Goal: Task Accomplishment & Management: Manage account settings

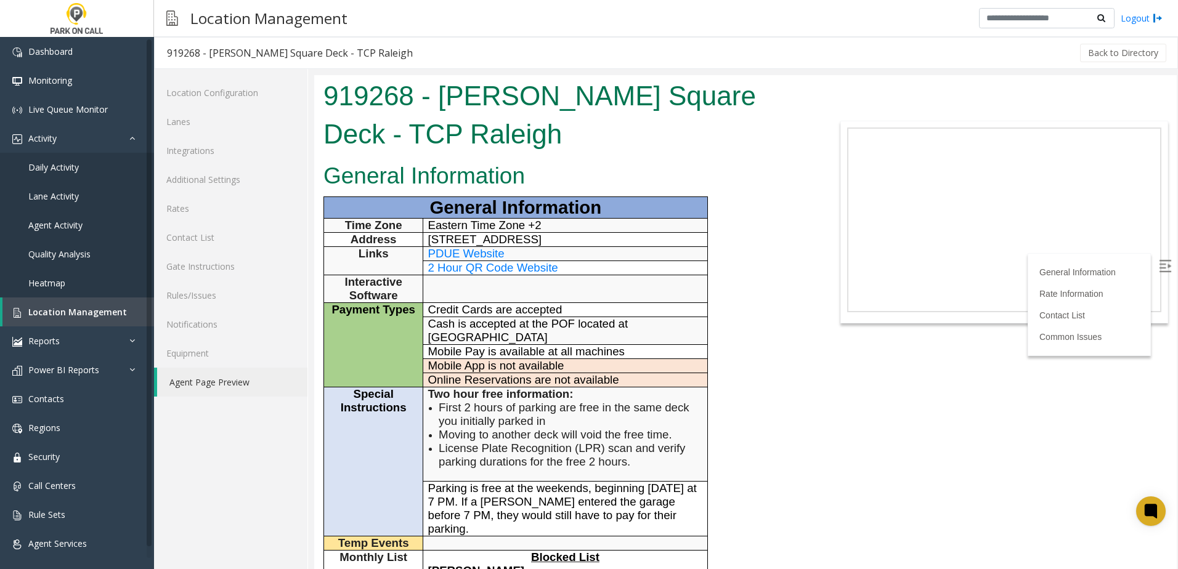
scroll to position [678, 0]
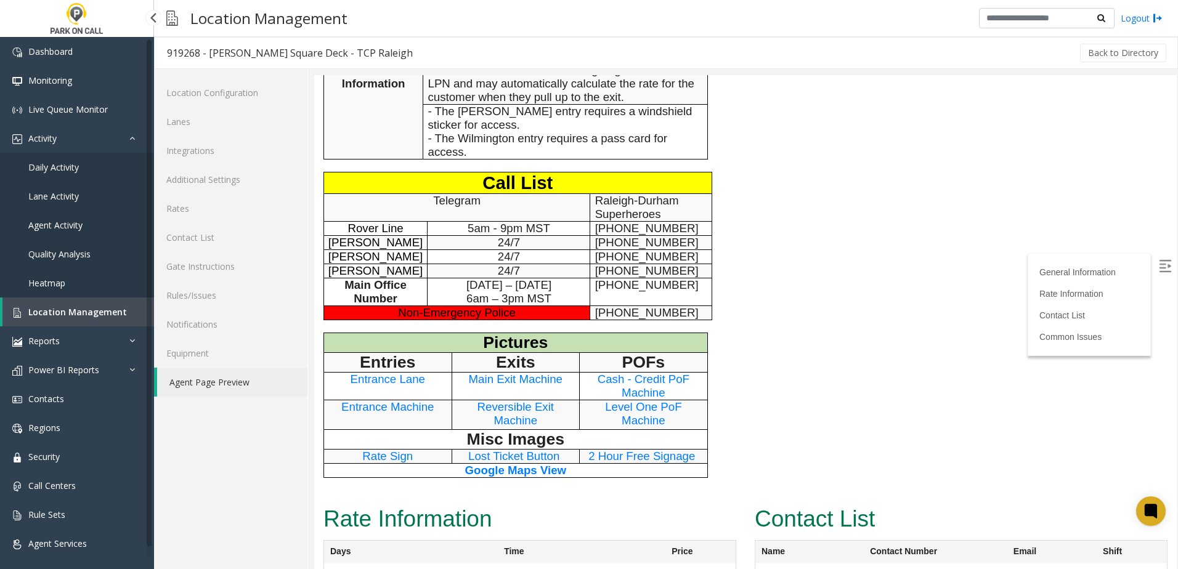
click at [98, 309] on span "Location Management" at bounding box center [77, 312] width 99 height 12
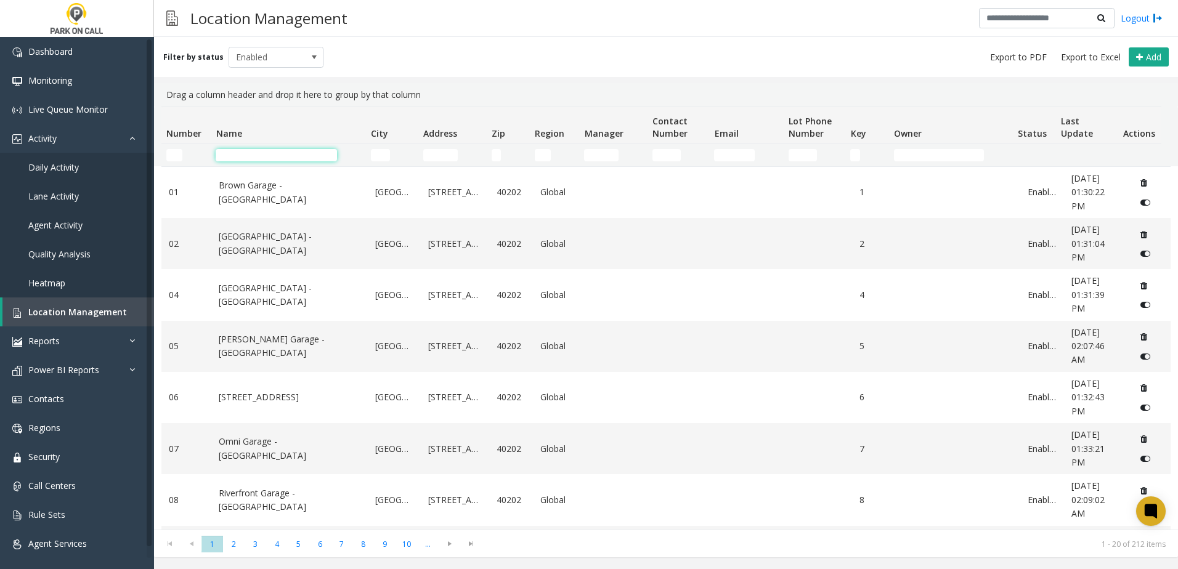
click at [251, 156] on input "Name Filter" at bounding box center [276, 155] width 121 height 12
click at [246, 155] on input "Name Filter" at bounding box center [276, 155] width 121 height 12
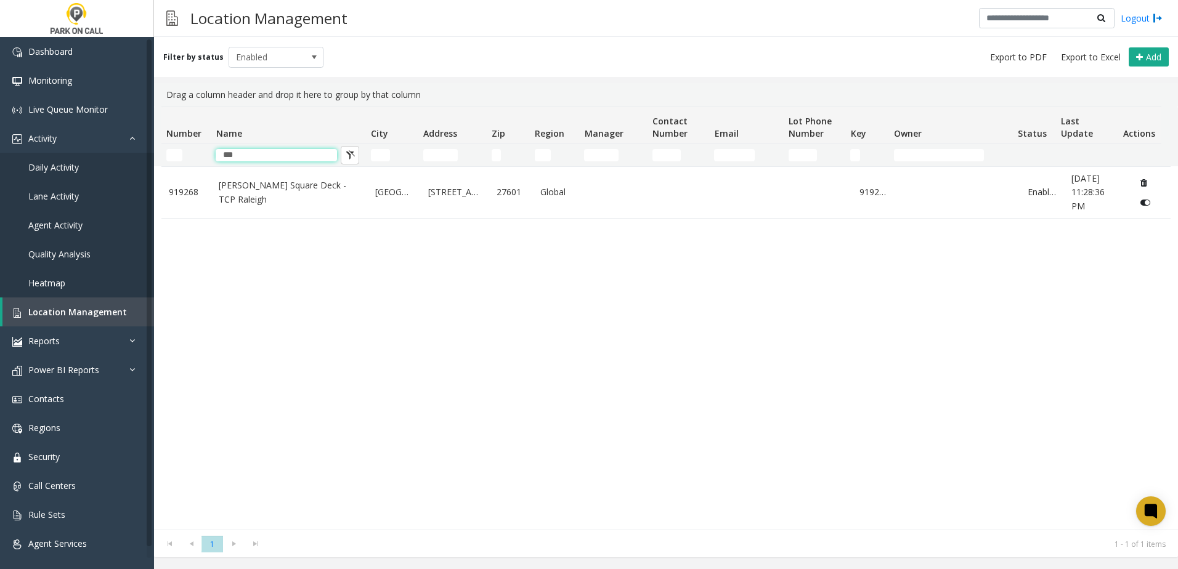
type input "***"
click at [256, 329] on div "919268 [PERSON_NAME][GEOGRAPHIC_DATA] Deck - TCP [GEOGRAPHIC_DATA] [GEOGRAPHIC_…" at bounding box center [665, 347] width 1009 height 363
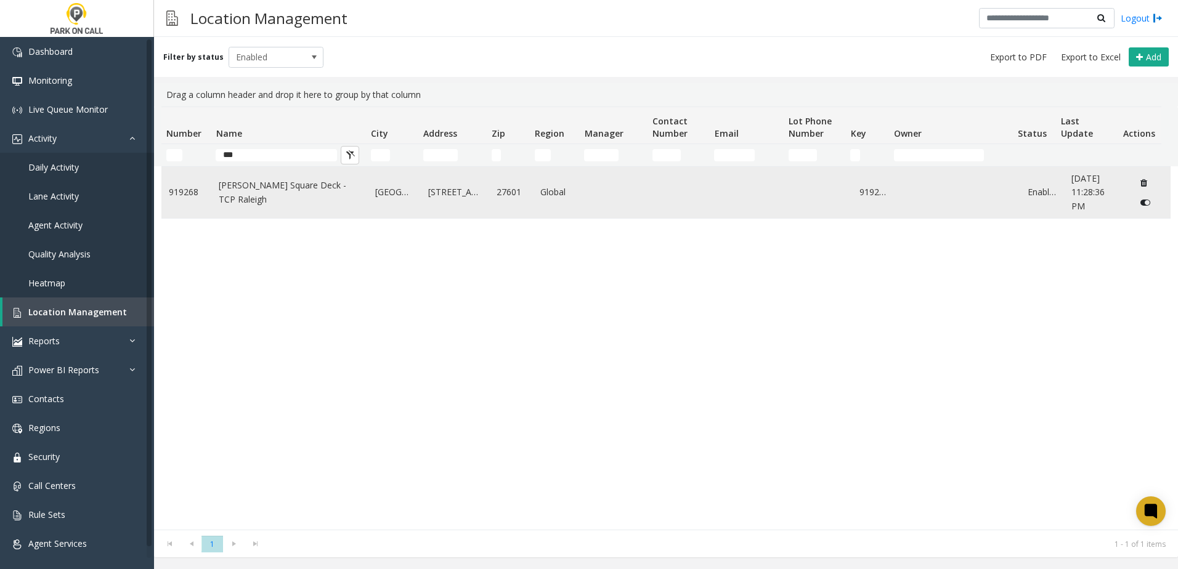
click at [241, 189] on link "[PERSON_NAME] Square Deck - TCP Raleigh" at bounding box center [290, 193] width 142 height 28
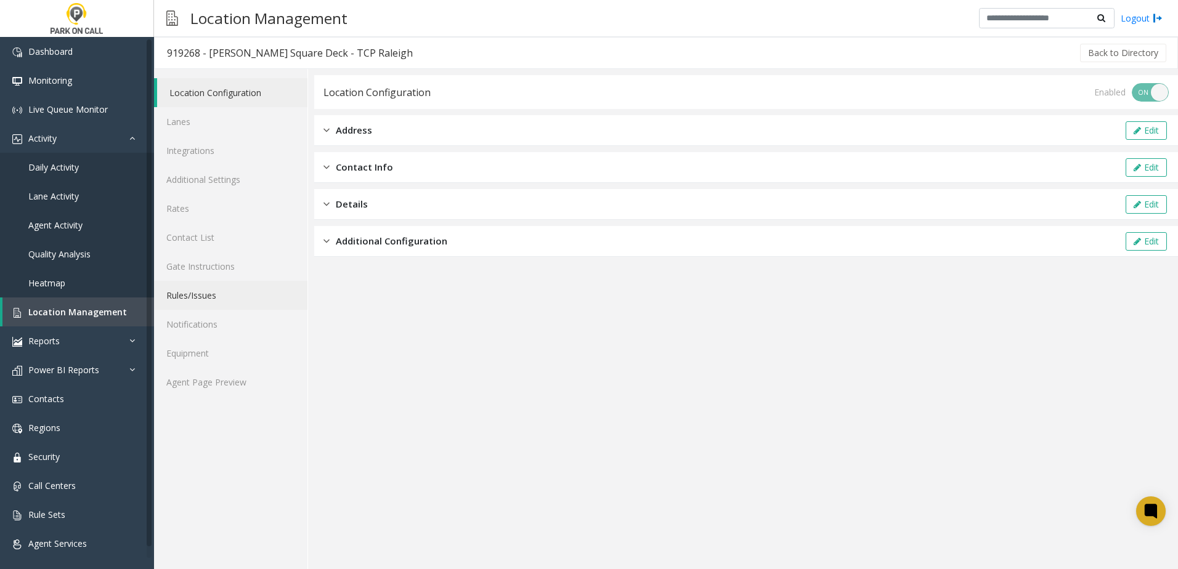
click at [247, 285] on link "Rules/Issues" at bounding box center [230, 295] width 153 height 29
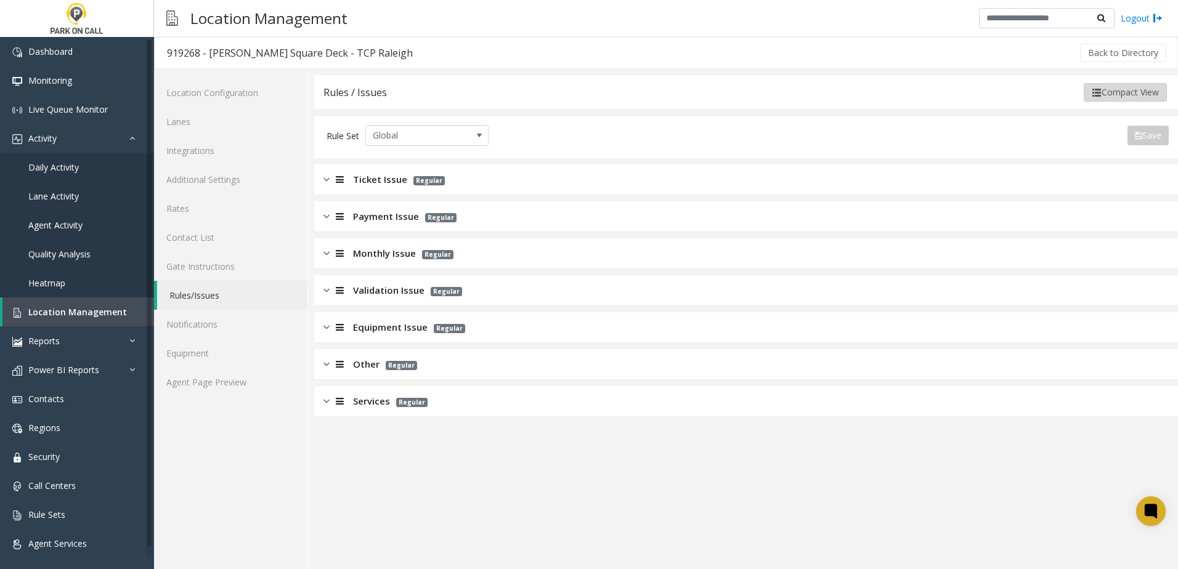
click at [1127, 95] on button "Compact View" at bounding box center [1124, 92] width 83 height 18
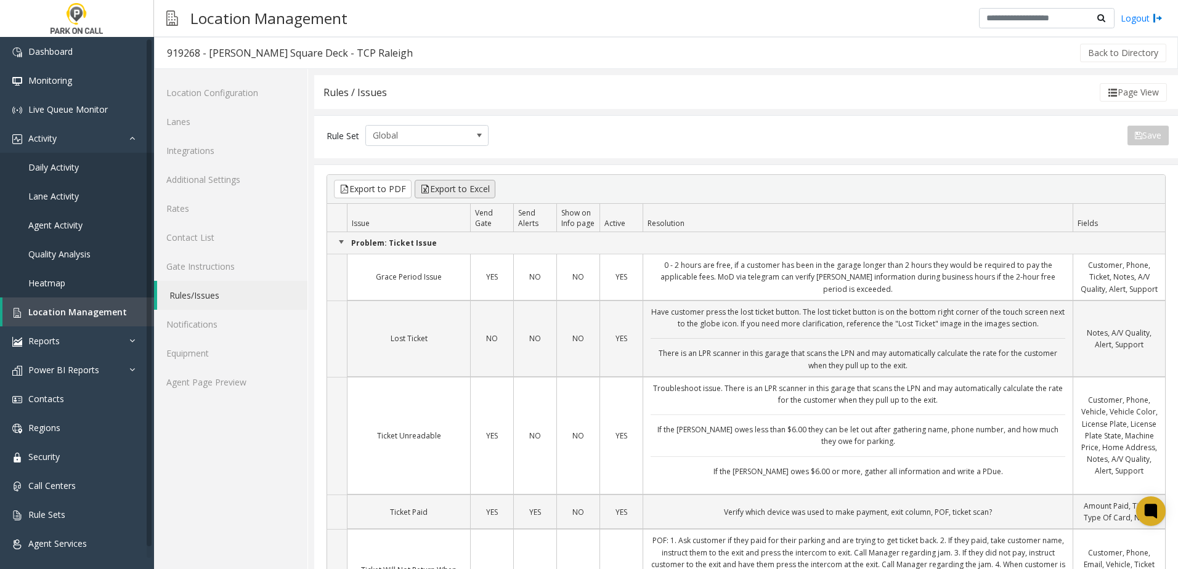
click at [462, 196] on kendo-grid-toolbar "Export to PDF Export to Excel" at bounding box center [746, 189] width 838 height 29
click at [461, 187] on button "Export to Excel" at bounding box center [455, 189] width 81 height 18
click at [97, 315] on span "Location Management" at bounding box center [77, 312] width 99 height 12
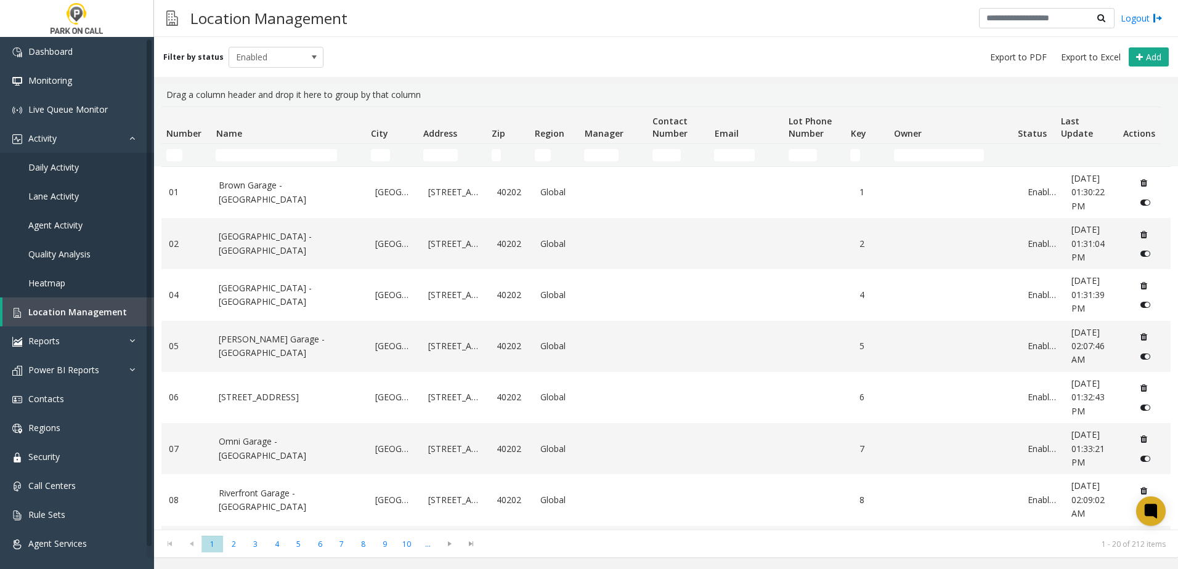
click at [240, 155] on thead "Number Name City Address Zip Region Manager Contact Number Email Lot Phone Numb…" at bounding box center [661, 136] width 1000 height 59
click at [264, 158] on input "Name Filter" at bounding box center [276, 155] width 121 height 12
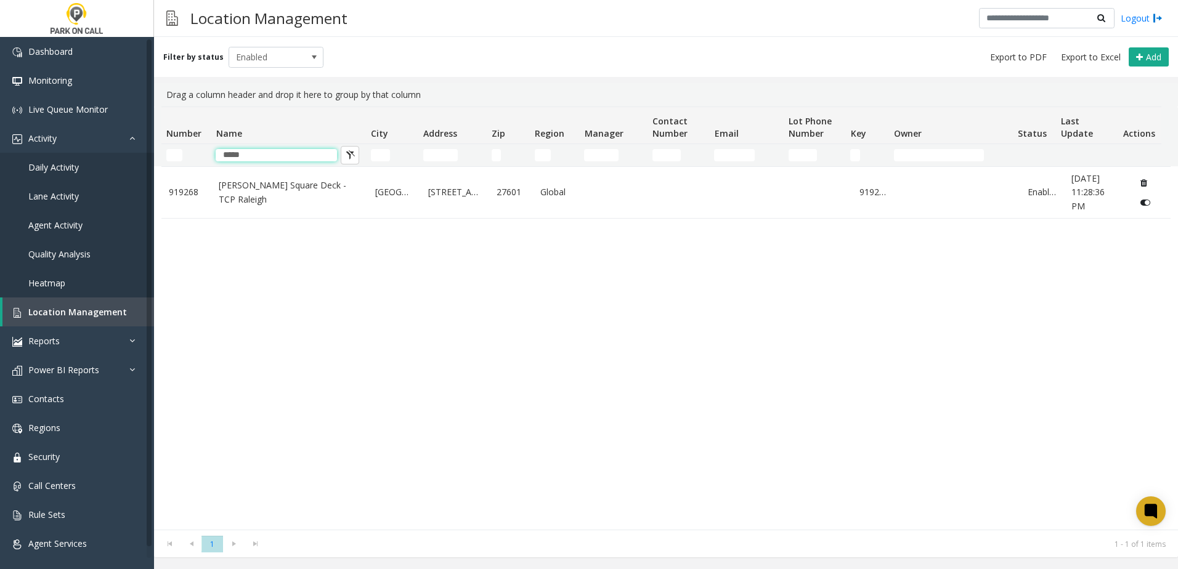
type input "*****"
click at [250, 344] on div "919268 [PERSON_NAME][GEOGRAPHIC_DATA] Deck - TCP [GEOGRAPHIC_DATA] [GEOGRAPHIC_…" at bounding box center [665, 347] width 1009 height 363
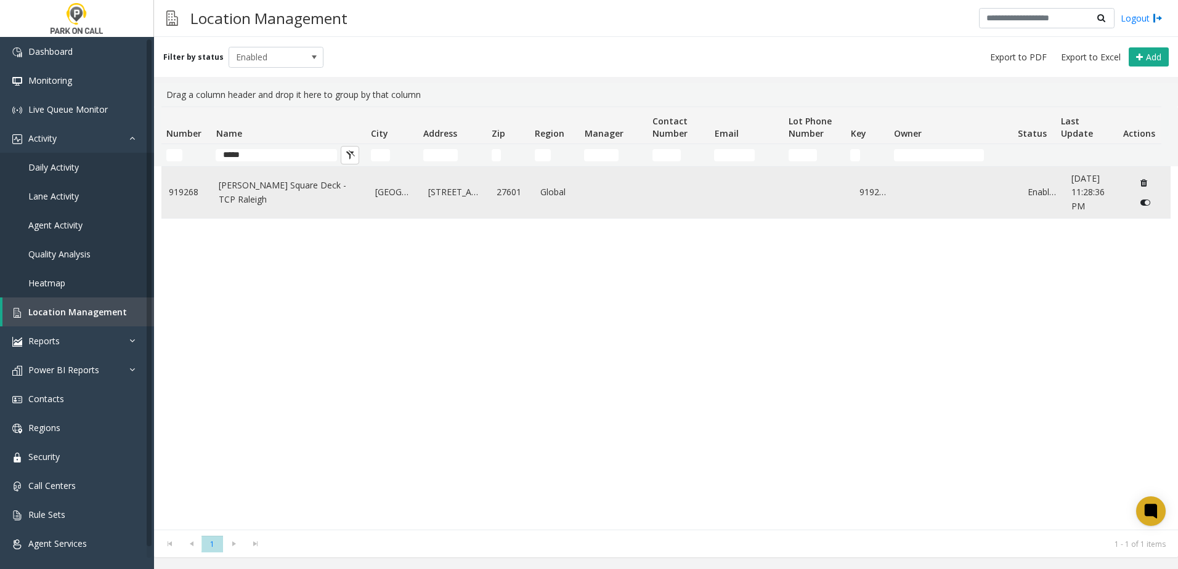
click at [224, 206] on td "[PERSON_NAME] Square Deck - TCP Raleigh" at bounding box center [289, 192] width 156 height 51
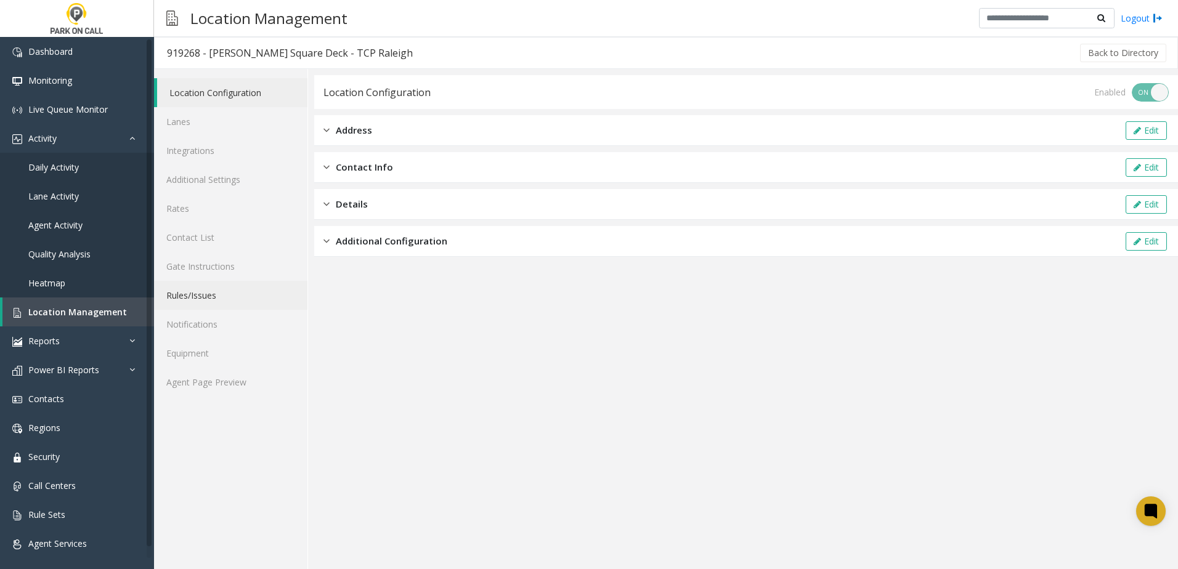
click at [193, 297] on link "Rules/Issues" at bounding box center [230, 295] width 153 height 29
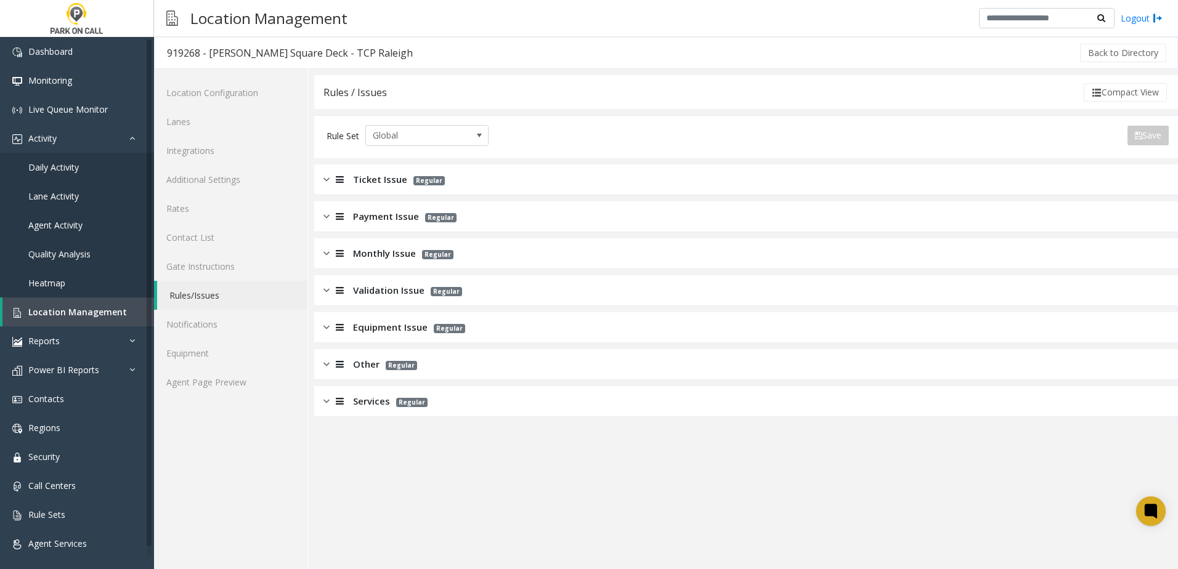
click at [385, 257] on span "Monthly Issue" at bounding box center [384, 253] width 63 height 14
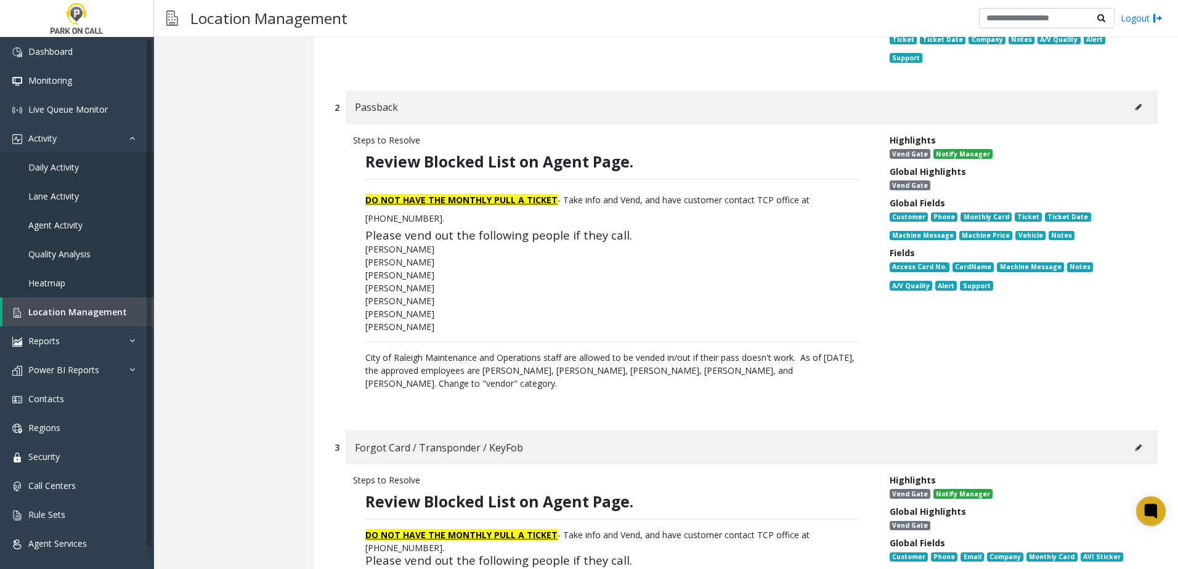
scroll to position [554, 0]
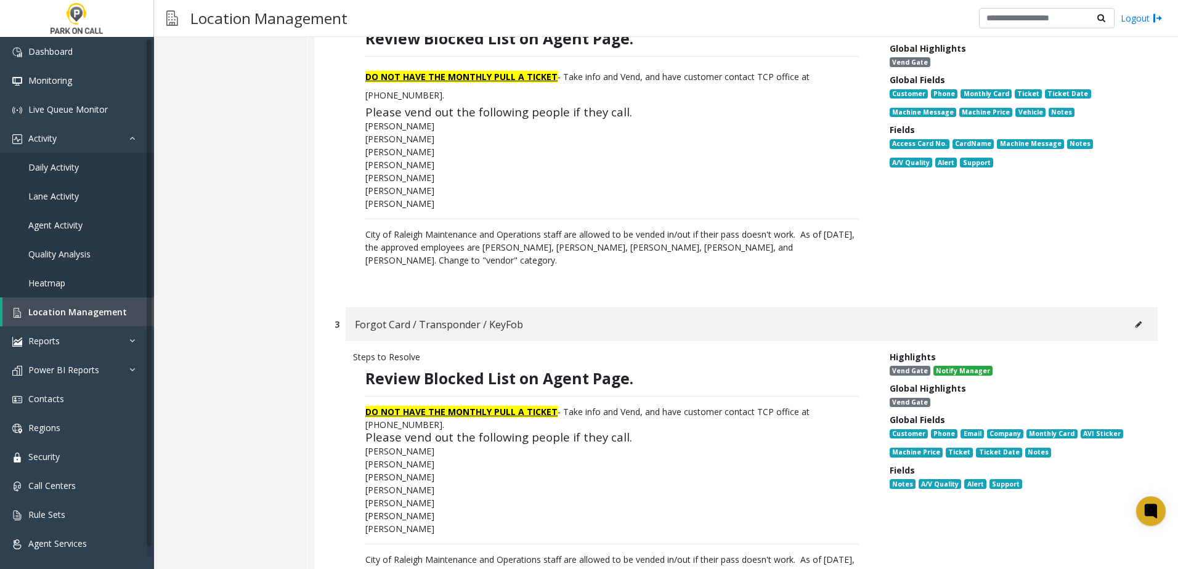
click at [1135, 321] on icon at bounding box center [1138, 324] width 6 height 7
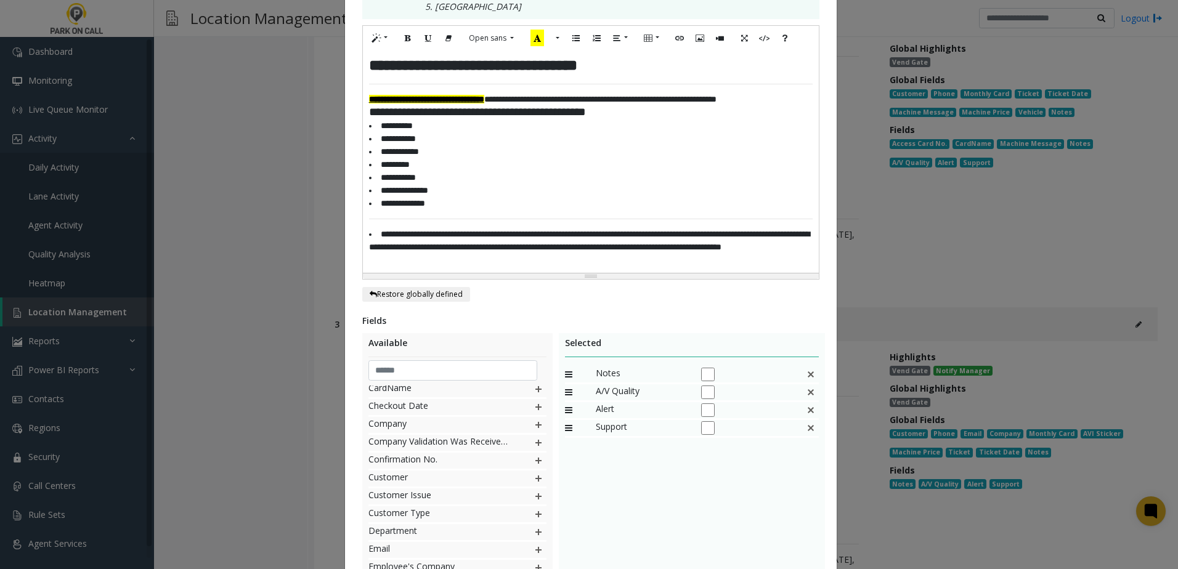
scroll to position [246, 0]
click at [533, 459] on img at bounding box center [538, 451] width 10 height 16
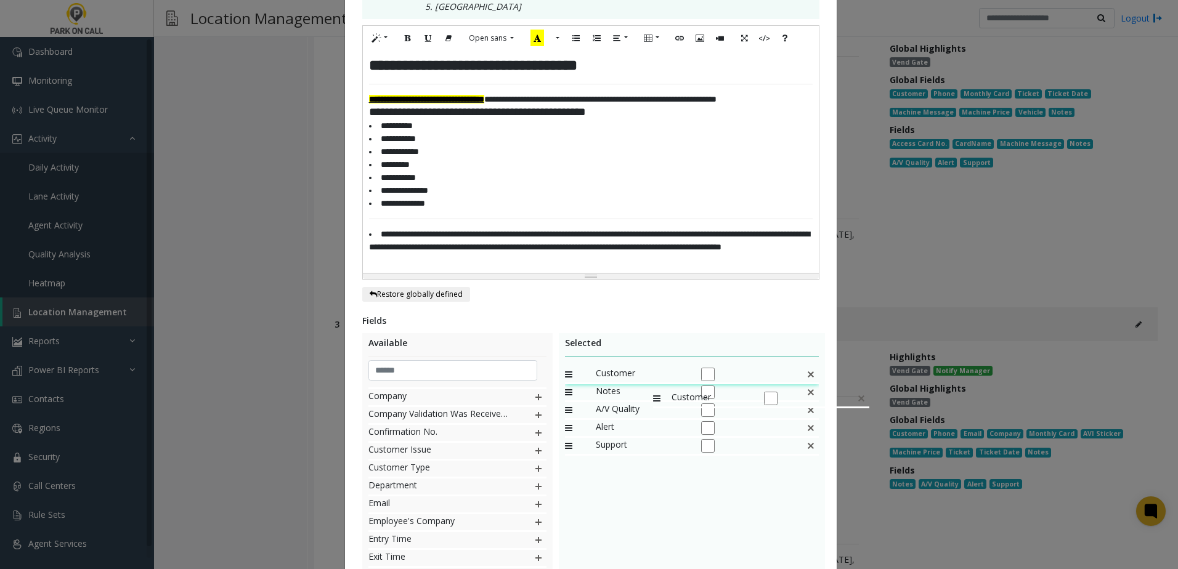
drag, startPoint x: 632, startPoint y: 456, endPoint x: 647, endPoint y: 381, distance: 76.6
click at [533, 405] on img at bounding box center [538, 397] width 10 height 16
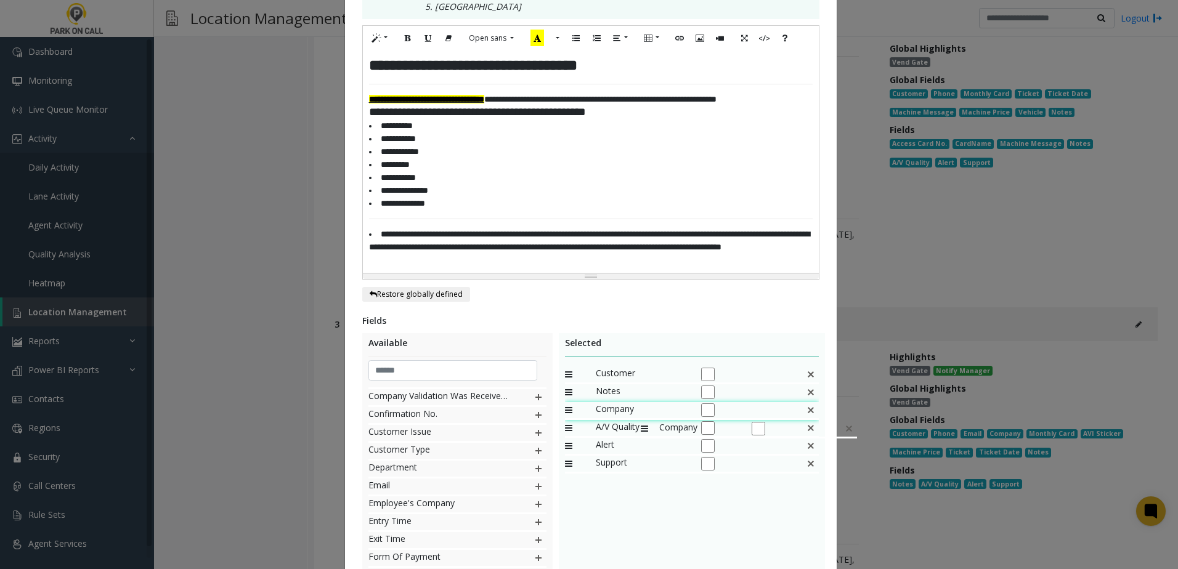
drag, startPoint x: 625, startPoint y: 479, endPoint x: 634, endPoint y: 416, distance: 64.2
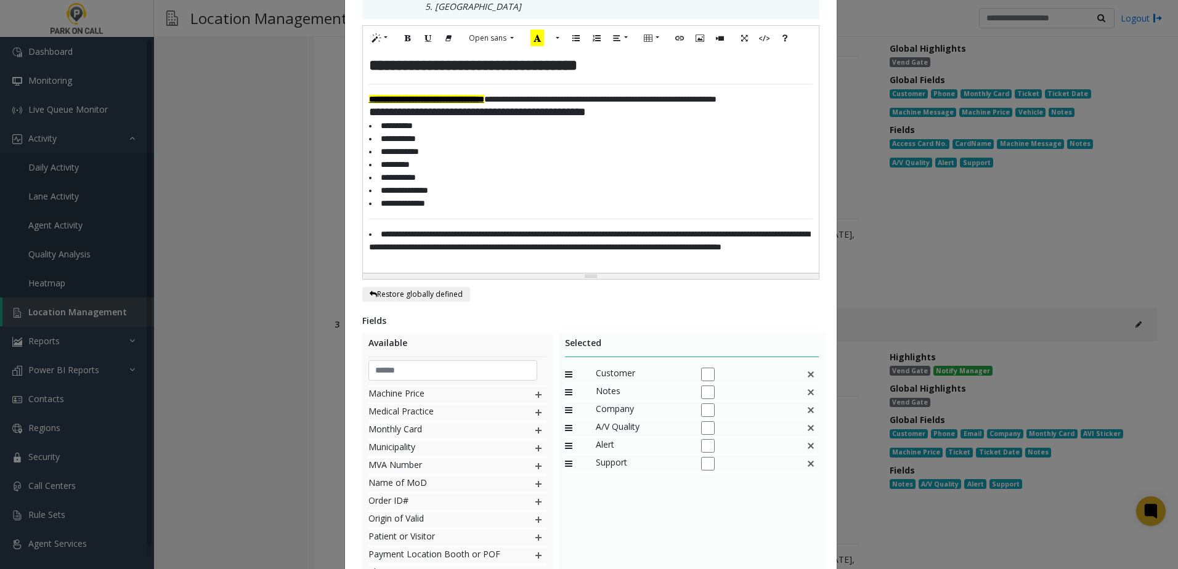
scroll to position [739, 0]
click at [533, 520] on img at bounding box center [538, 512] width 10 height 16
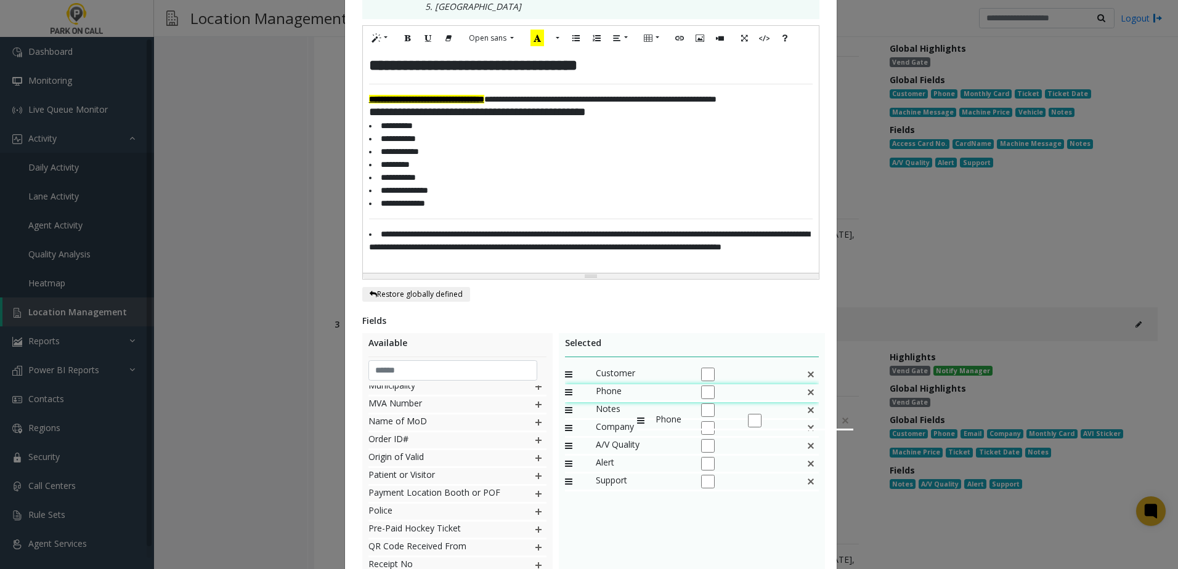
drag, startPoint x: 616, startPoint y: 492, endPoint x: 631, endPoint y: 407, distance: 86.9
drag, startPoint x: 621, startPoint y: 439, endPoint x: 626, endPoint y: 421, distance: 18.5
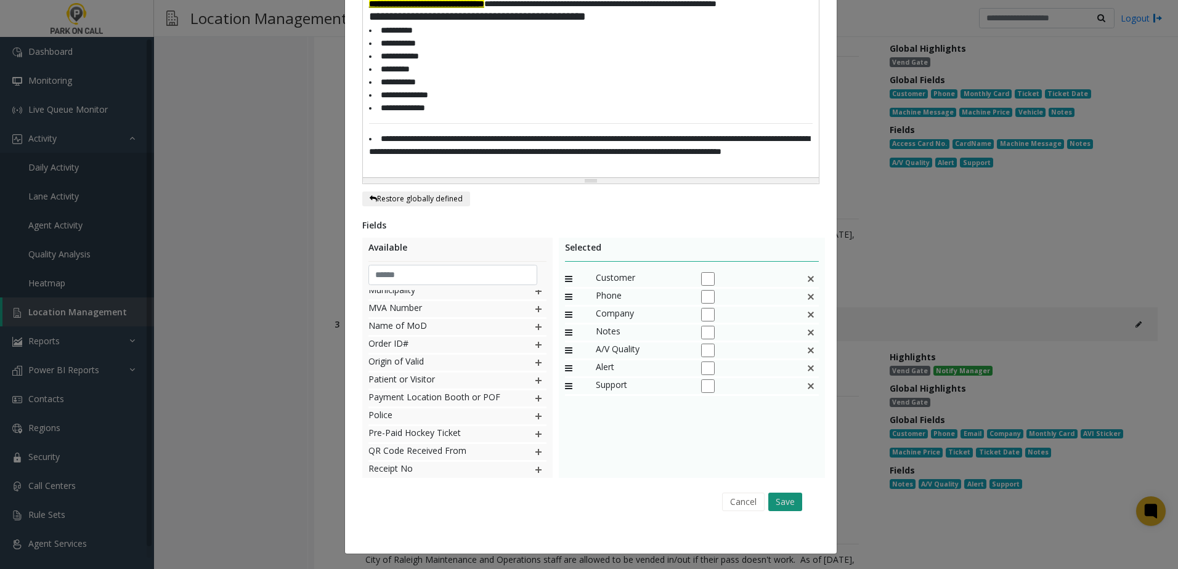
click at [781, 500] on button "Save" at bounding box center [785, 502] width 34 height 18
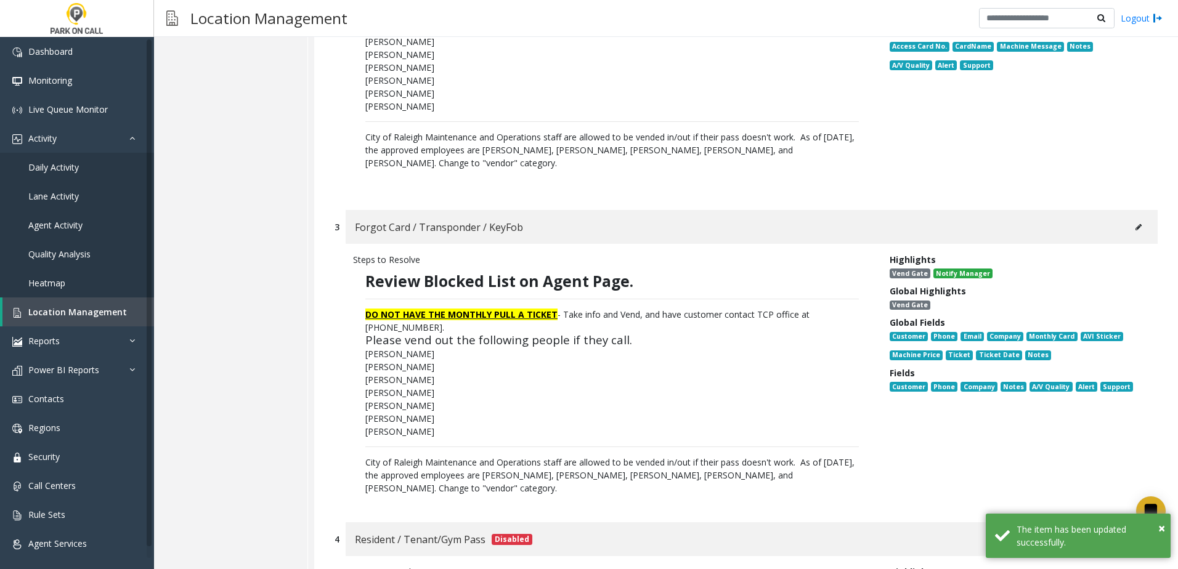
scroll to position [862, 0]
